Goal: Information Seeking & Learning: Check status

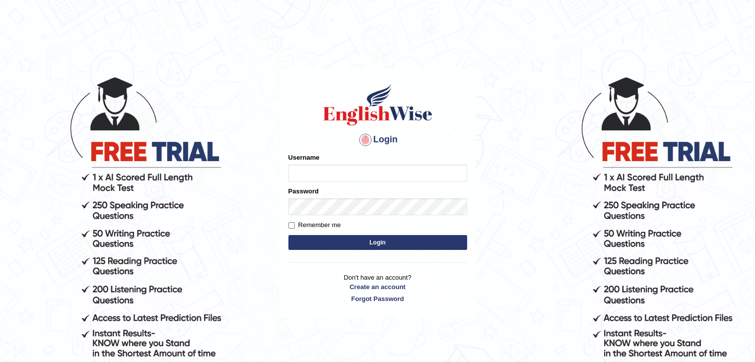
type input "AstiS"
click at [389, 241] on button "Login" at bounding box center [377, 242] width 179 height 15
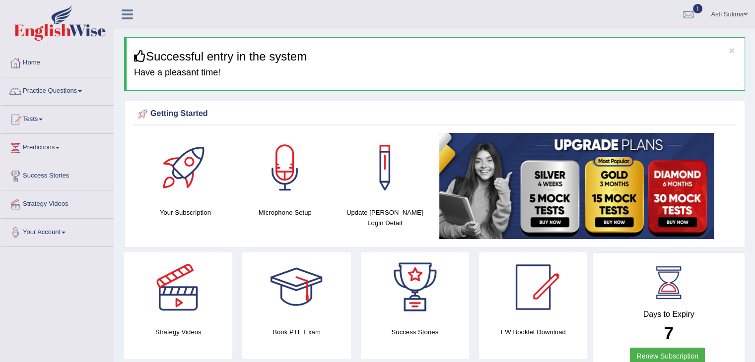
click at [695, 16] on link "1" at bounding box center [688, 13] width 30 height 26
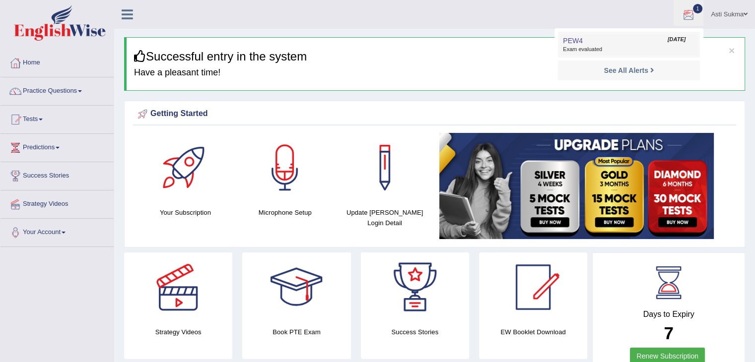
click at [639, 37] on link "PEW4 Oct 10, 2025 Exam evaluated" at bounding box center [628, 44] width 137 height 21
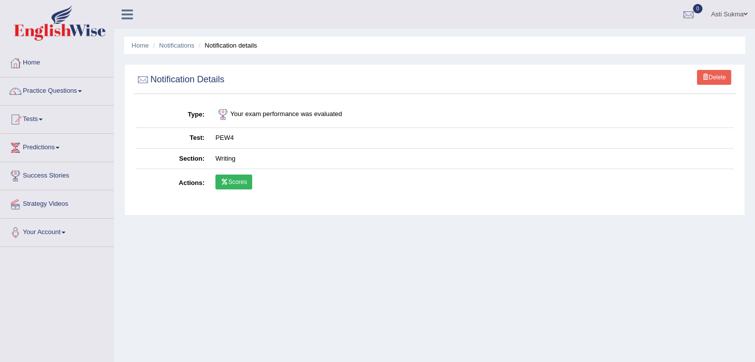
click at [231, 182] on link "Scores" at bounding box center [233, 182] width 37 height 15
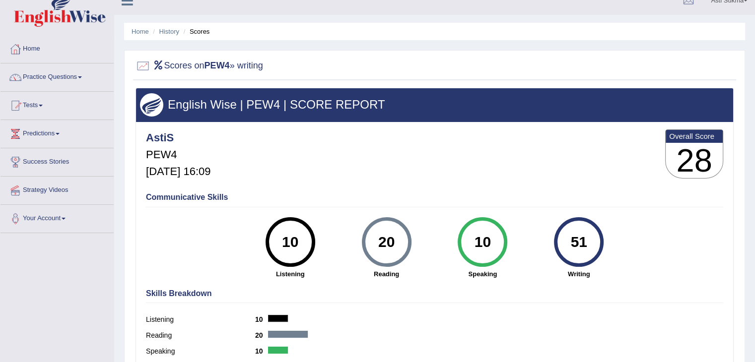
scroll to position [1, 0]
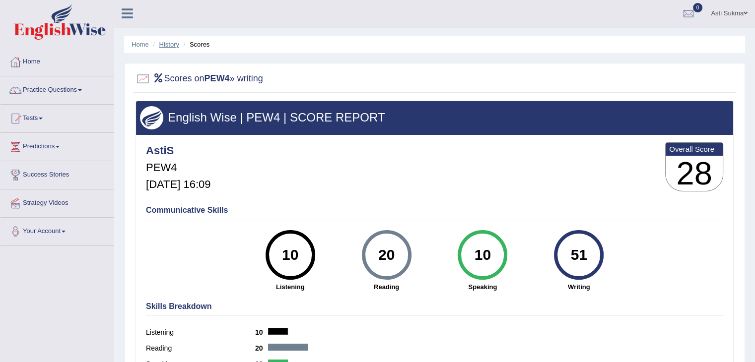
click at [164, 47] on link "History" at bounding box center [169, 44] width 20 height 7
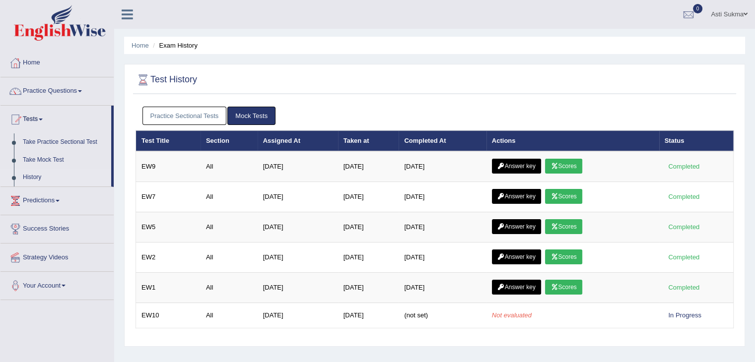
click at [195, 117] on link "Practice Sectional Tests" at bounding box center [184, 116] width 84 height 18
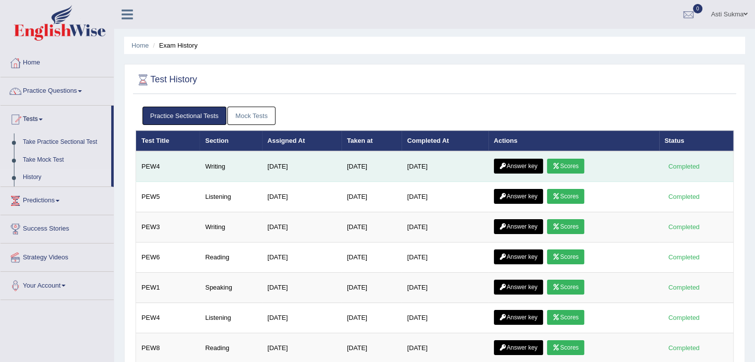
click at [528, 164] on link "Answer key" at bounding box center [518, 166] width 49 height 15
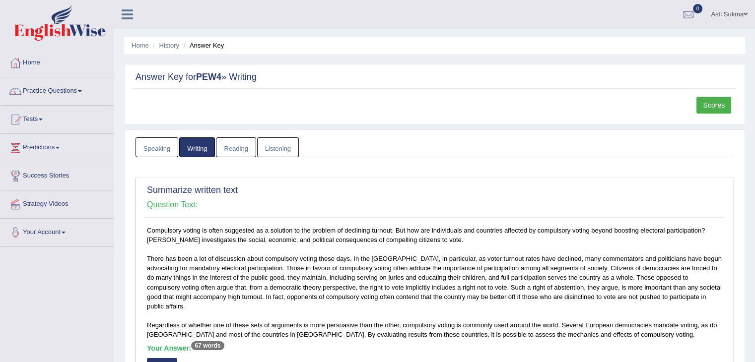
click at [231, 146] on link "Reading" at bounding box center [236, 147] width 40 height 20
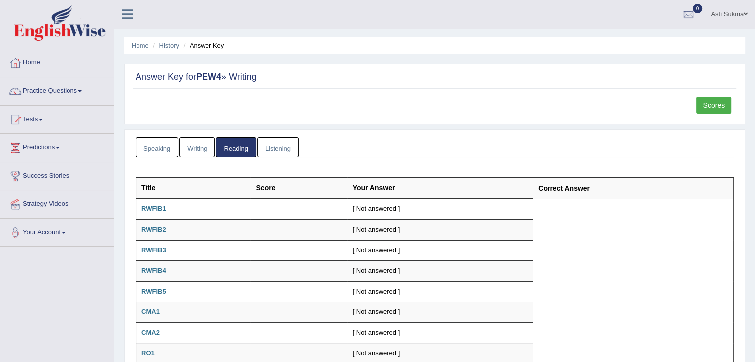
click at [194, 140] on link "Writing" at bounding box center [197, 147] width 36 height 20
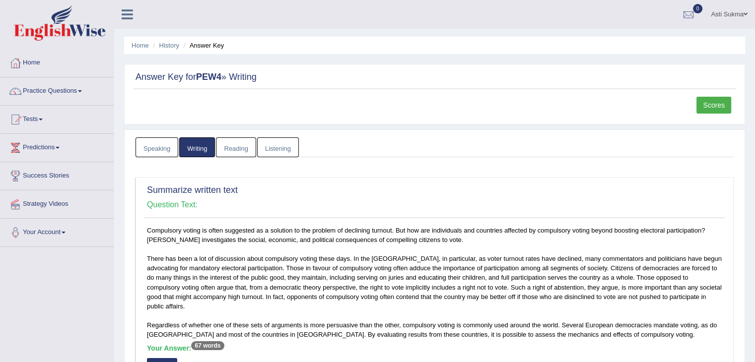
click at [194, 140] on link "Writing" at bounding box center [197, 147] width 36 height 20
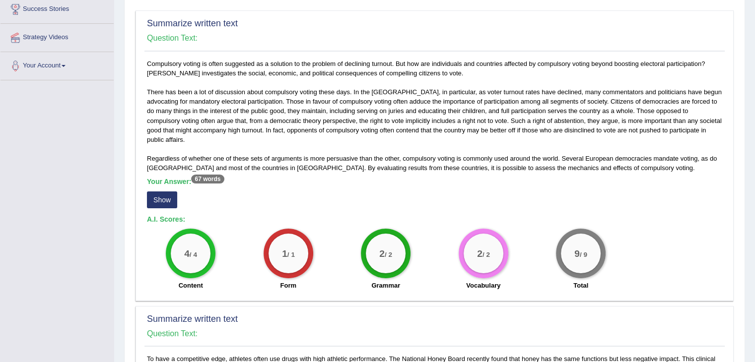
scroll to position [171, 0]
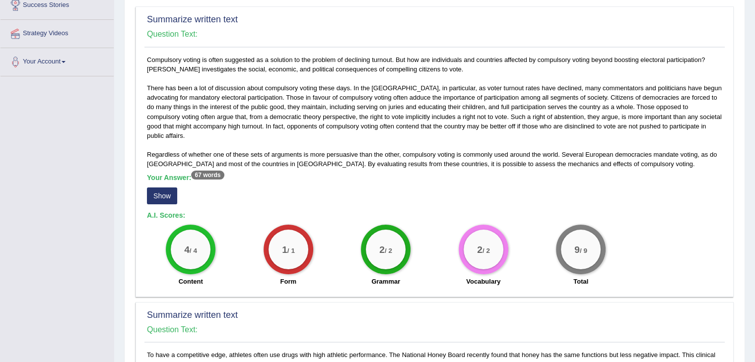
click at [152, 194] on button "Show" at bounding box center [162, 196] width 30 height 17
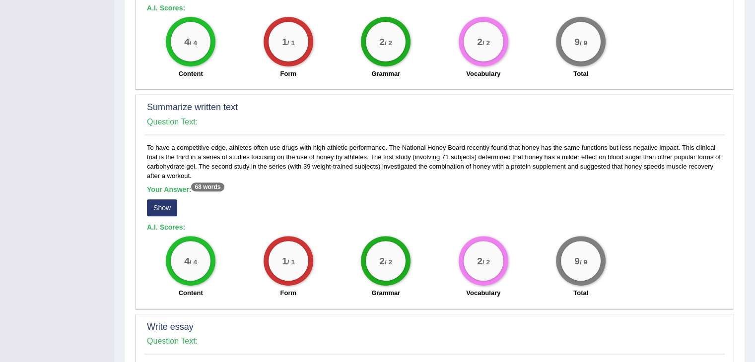
scroll to position [405, 0]
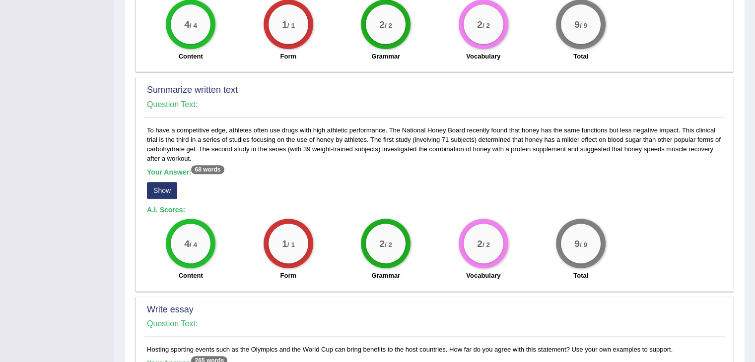
click at [168, 189] on button "Show" at bounding box center [162, 190] width 30 height 17
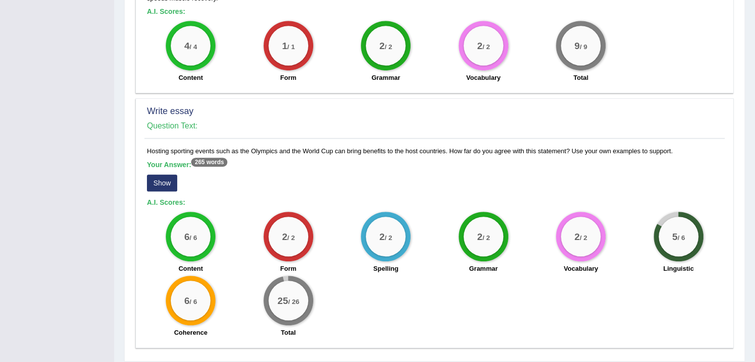
scroll to position [613, 0]
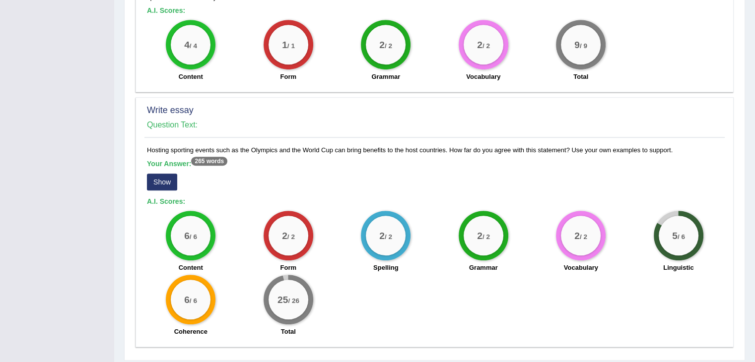
click at [160, 185] on button "Show" at bounding box center [162, 182] width 30 height 17
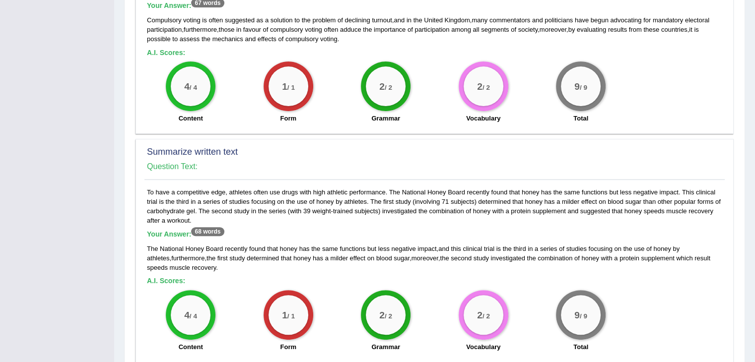
scroll to position [26, 0]
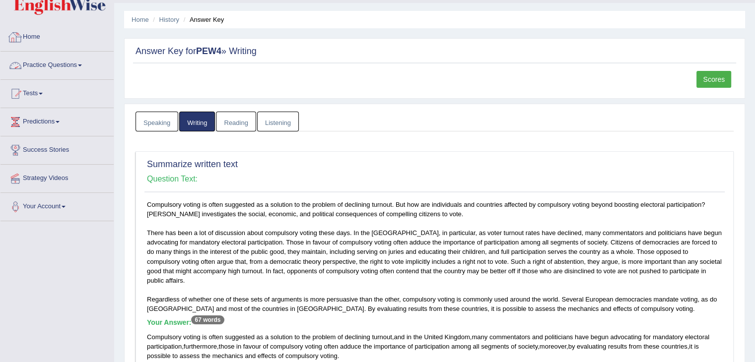
click at [38, 41] on link "Home" at bounding box center [56, 35] width 113 height 25
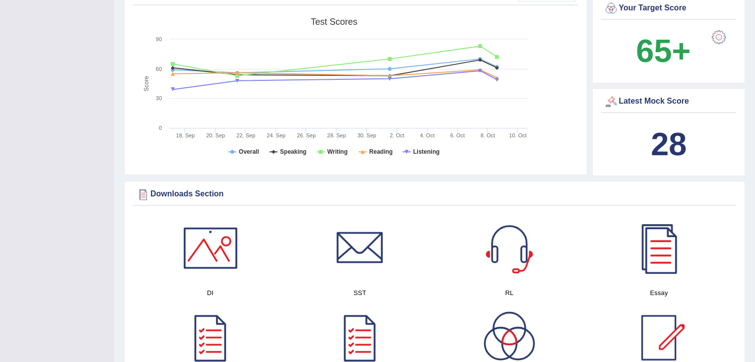
scroll to position [327, 0]
